Goal: Task Accomplishment & Management: Manage account settings

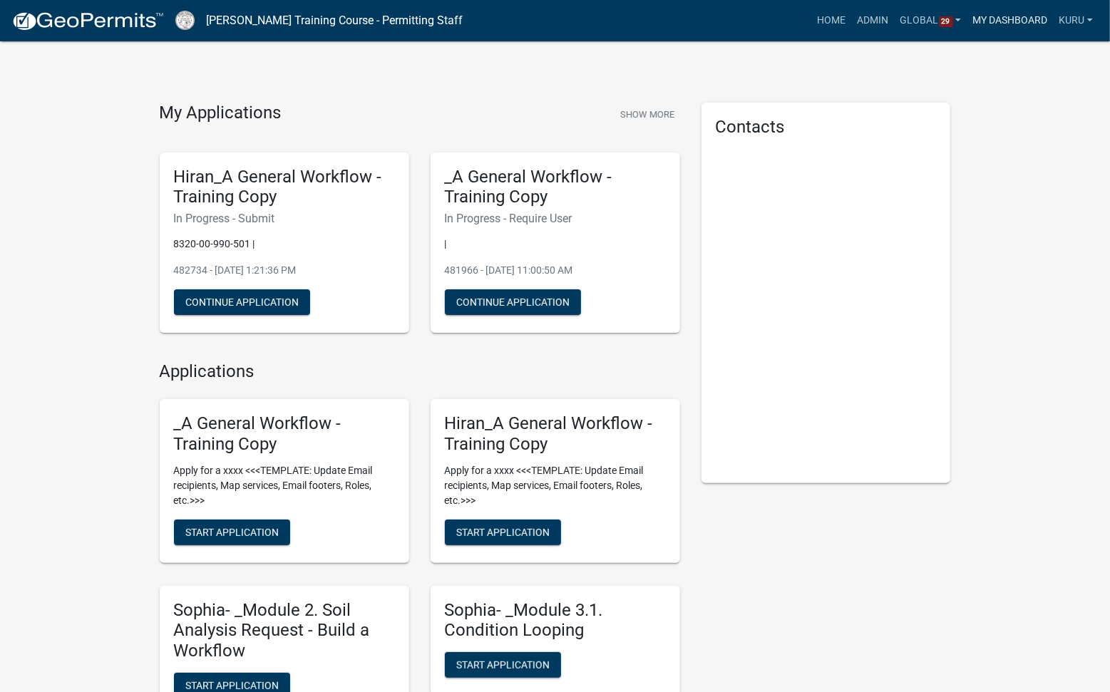
click at [1003, 19] on link "My Dashboard" at bounding box center [1010, 20] width 86 height 27
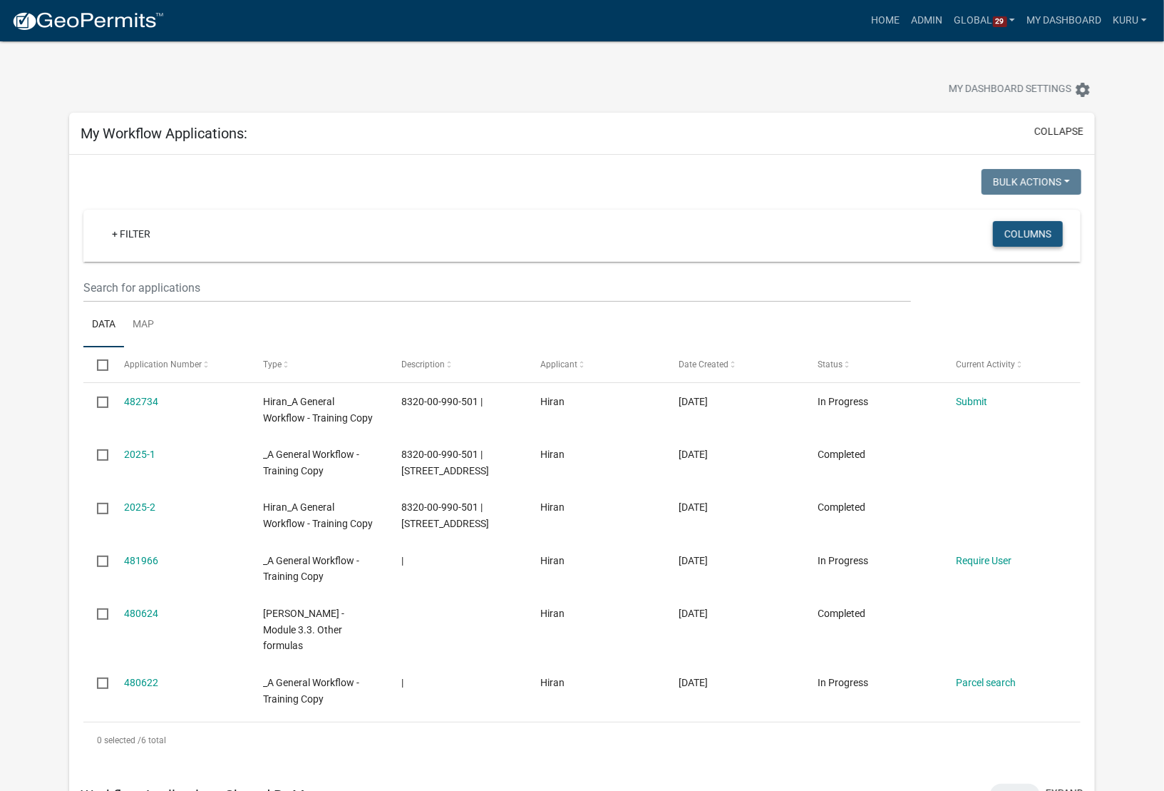
click at [1020, 232] on button "Columns" at bounding box center [1028, 234] width 70 height 26
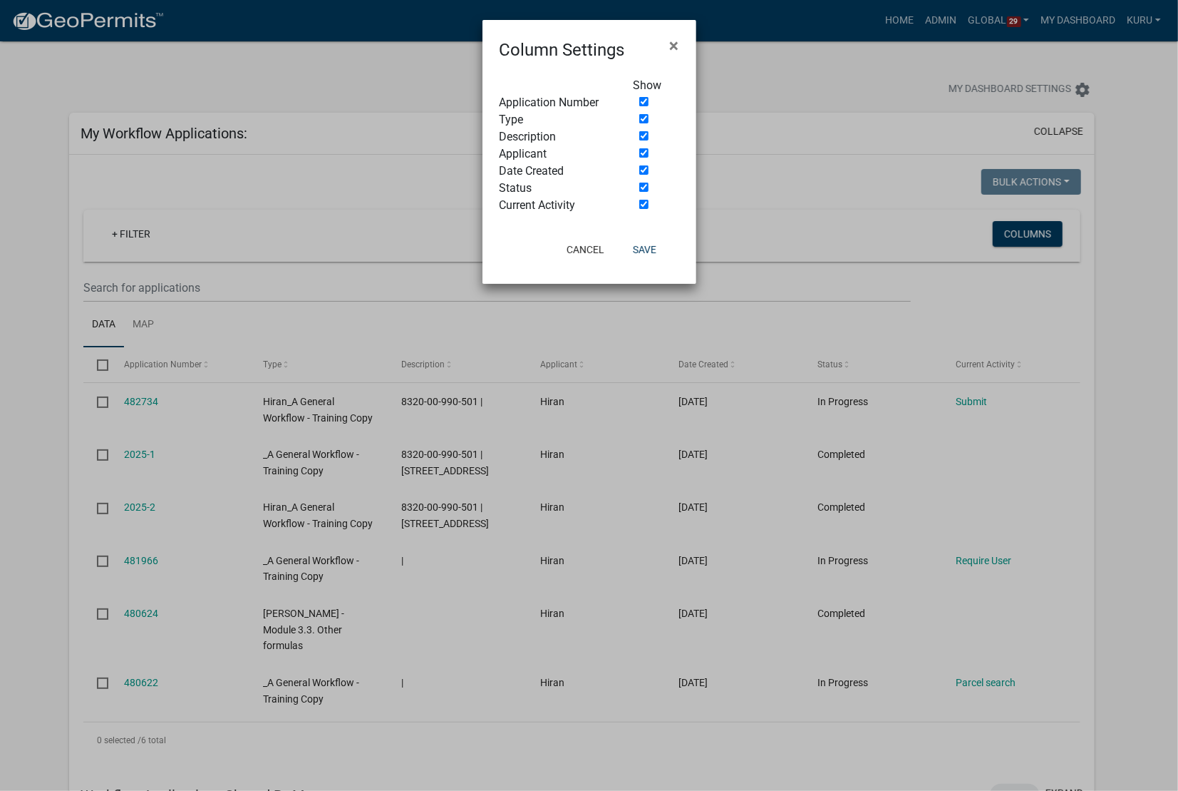
click at [354, 344] on ngb-modal-window "Column Settings × Show Application Number Type Description Applicant Date Creat…" at bounding box center [589, 395] width 1178 height 791
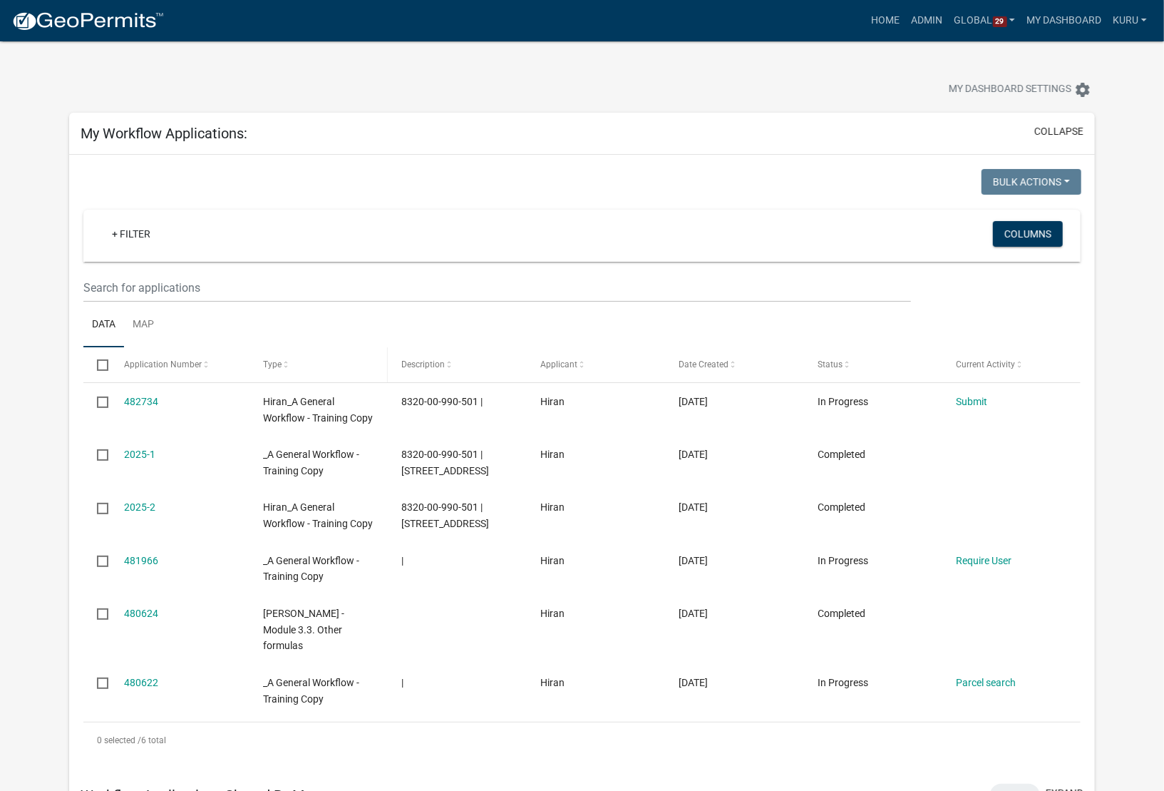
click at [286, 365] on span at bounding box center [286, 365] width 9 height 10
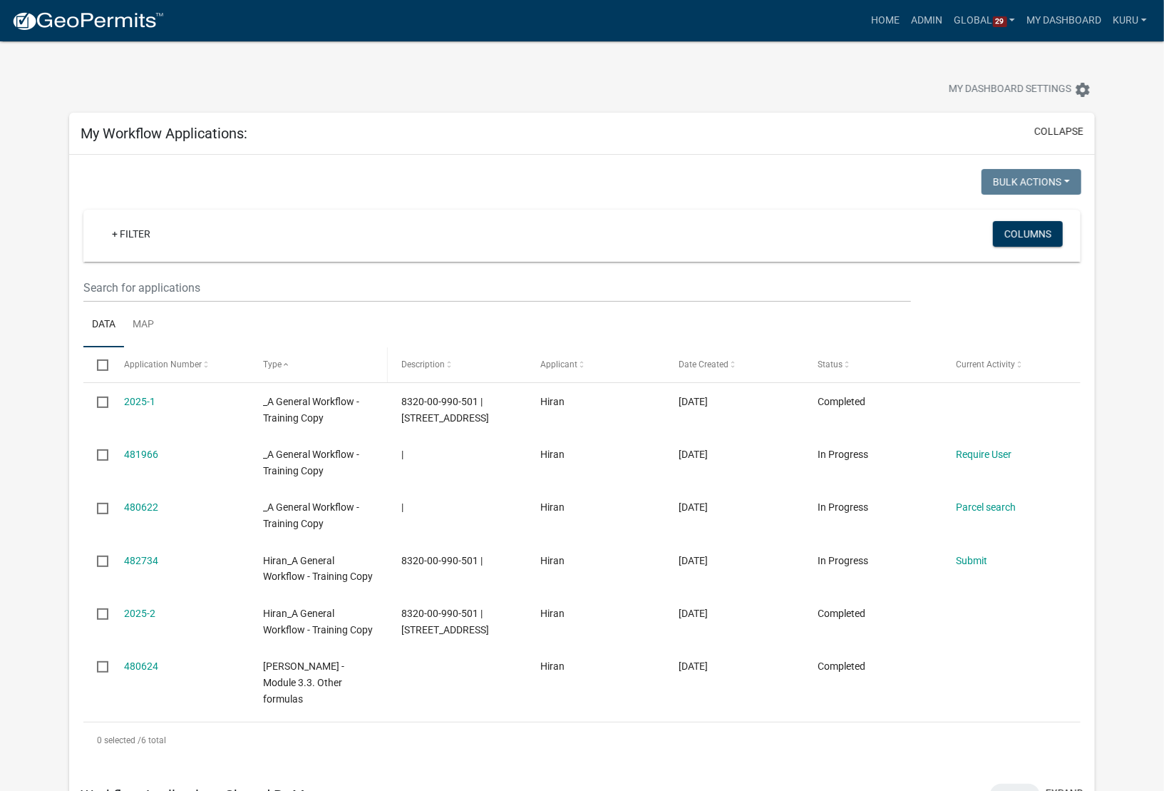
click at [286, 365] on span at bounding box center [286, 365] width 9 height 10
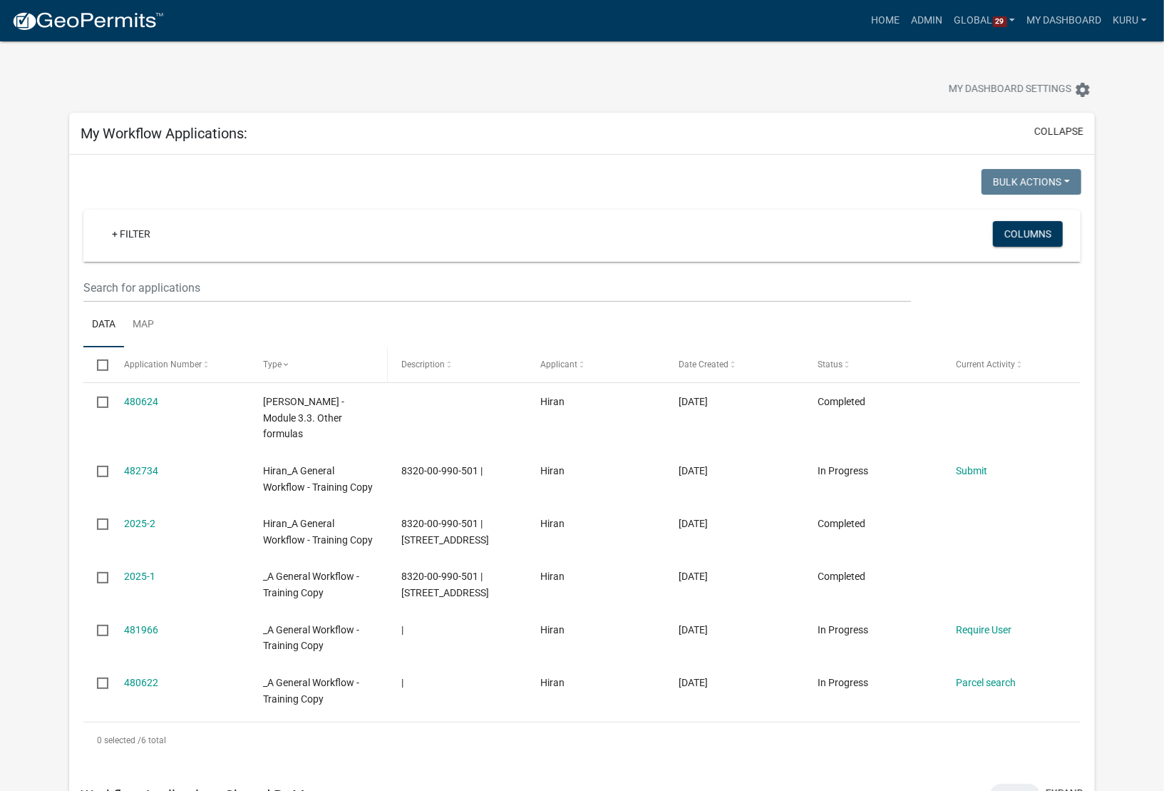
click at [285, 367] on span at bounding box center [286, 365] width 9 height 10
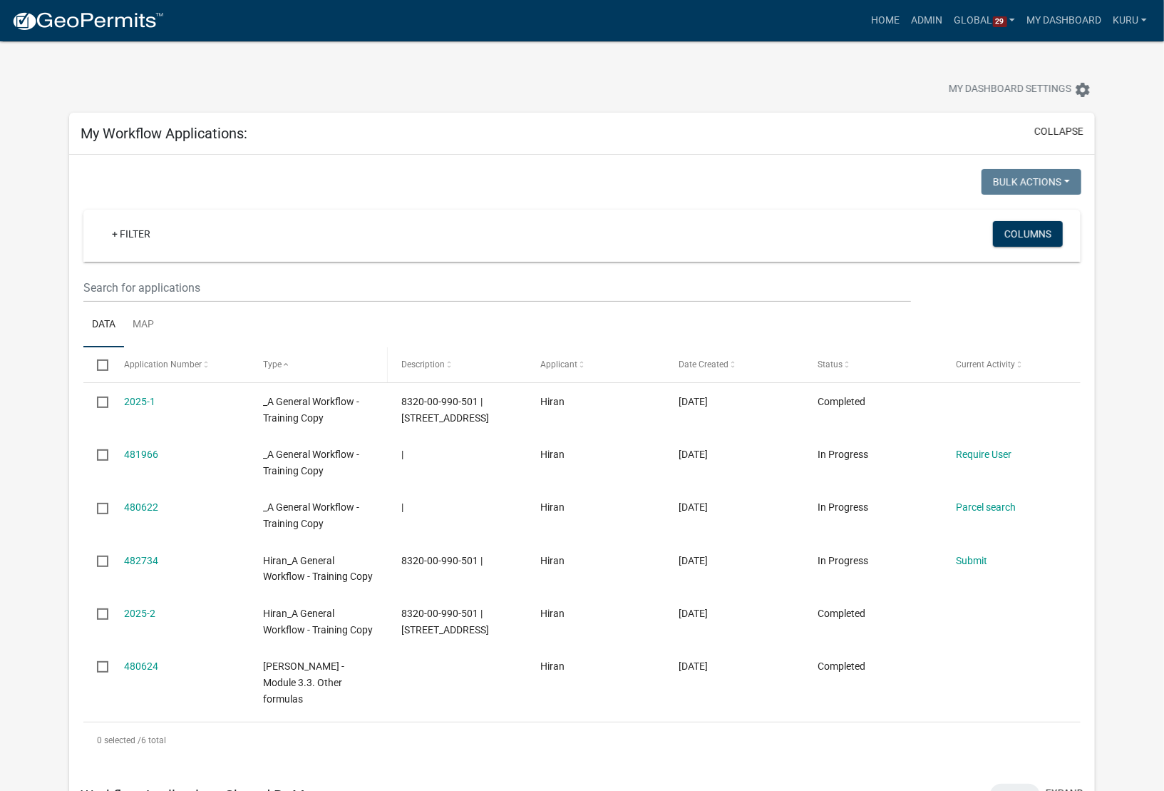
click at [285, 367] on span at bounding box center [286, 365] width 9 height 10
